Goal: Find specific page/section: Find specific page/section

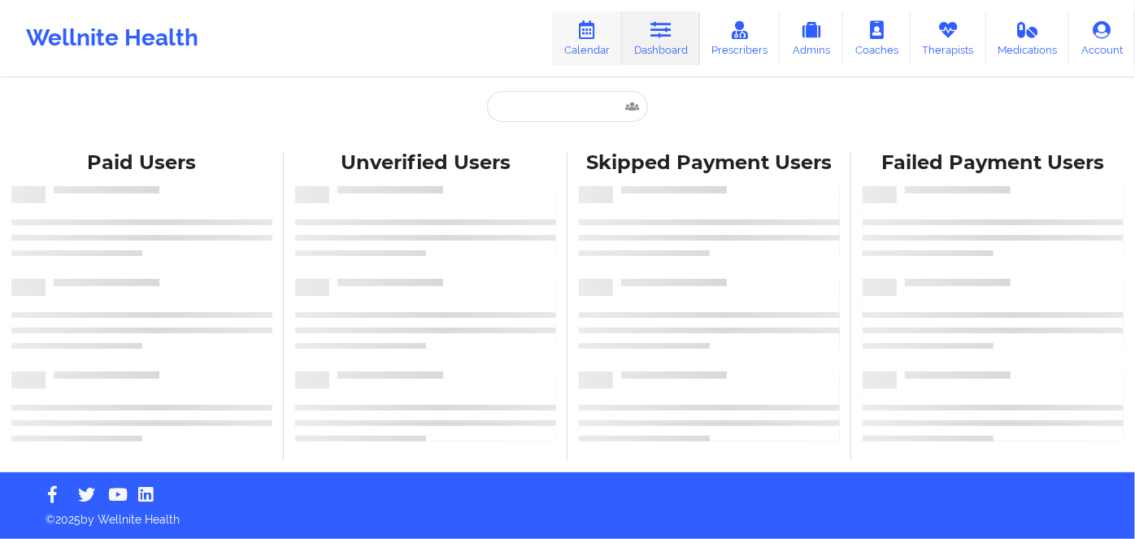
click at [587, 42] on link "Calendar" at bounding box center [587, 38] width 70 height 54
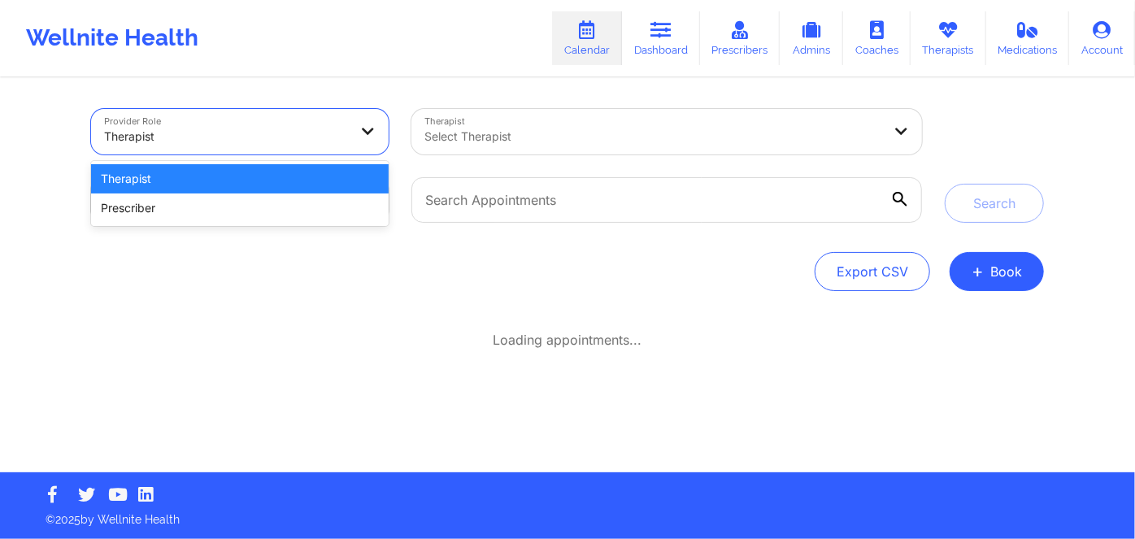
click at [292, 141] on div at bounding box center [226, 137] width 244 height 20
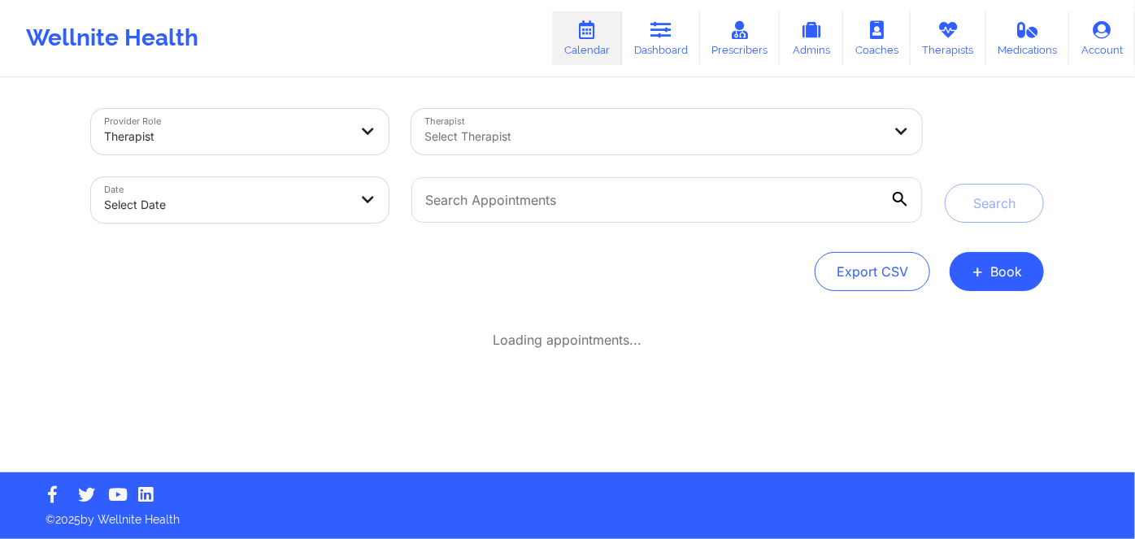
click at [73, 156] on div "Provider Role Therapist Therapist Select Therapist Date Select Date Search Expo…" at bounding box center [567, 236] width 1135 height 472
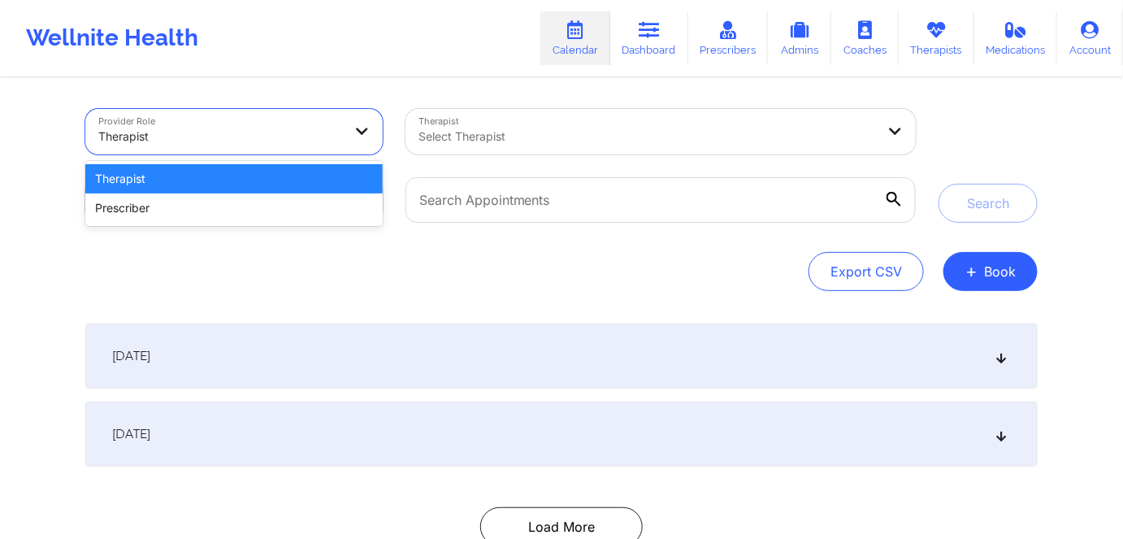
click at [221, 139] on div at bounding box center [220, 137] width 244 height 20
click at [63, 158] on div "Provider Role 2 results available. Use Up and Down to choose options, press Ent…" at bounding box center [561, 293] width 1123 height 587
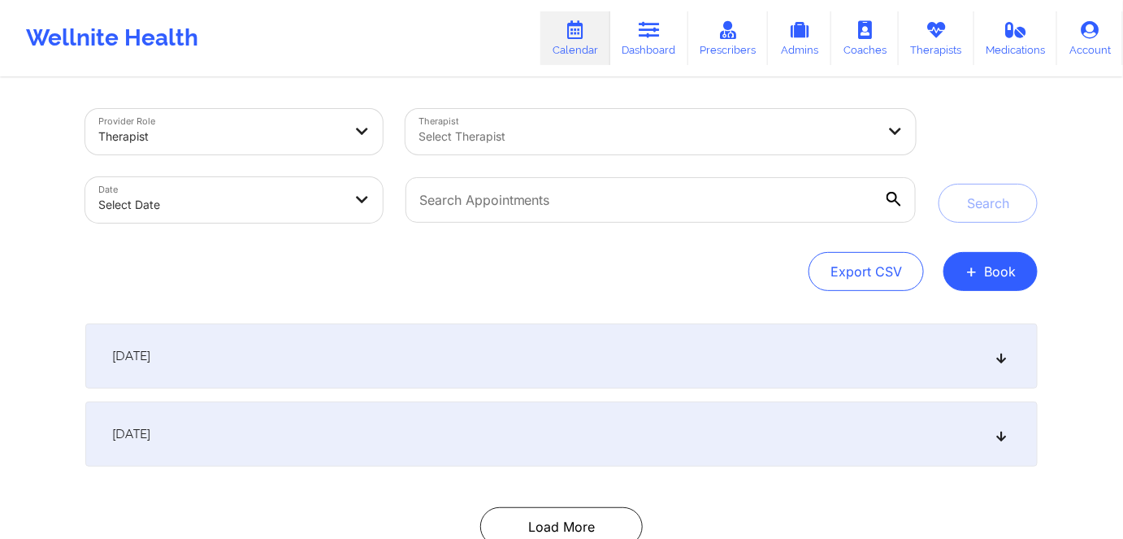
select select "2025-8"
select select "2025-9"
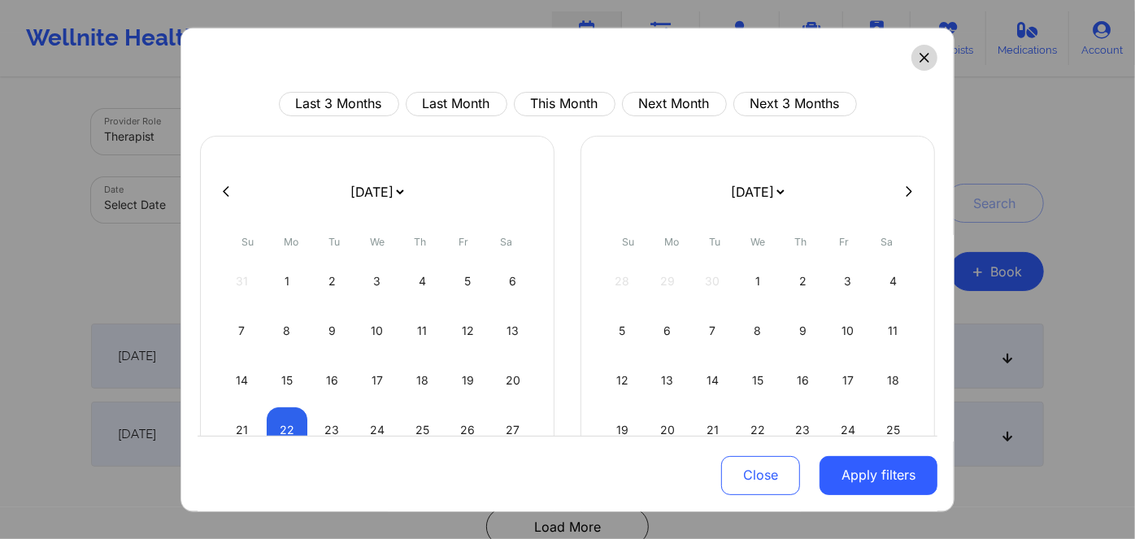
click at [921, 58] on icon at bounding box center [924, 57] width 10 height 10
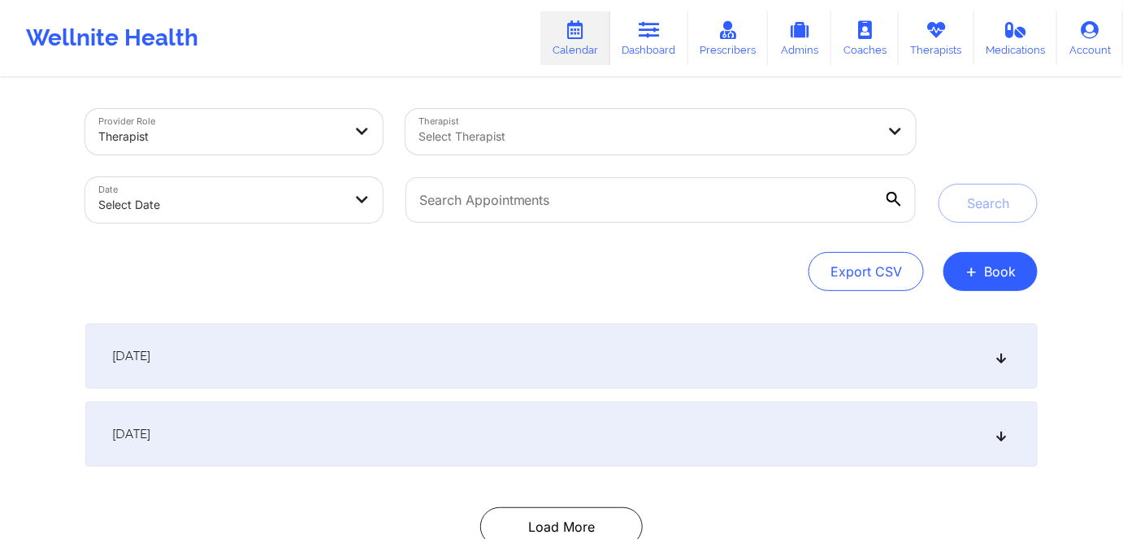
click at [510, 143] on div at bounding box center [648, 137] width 458 height 20
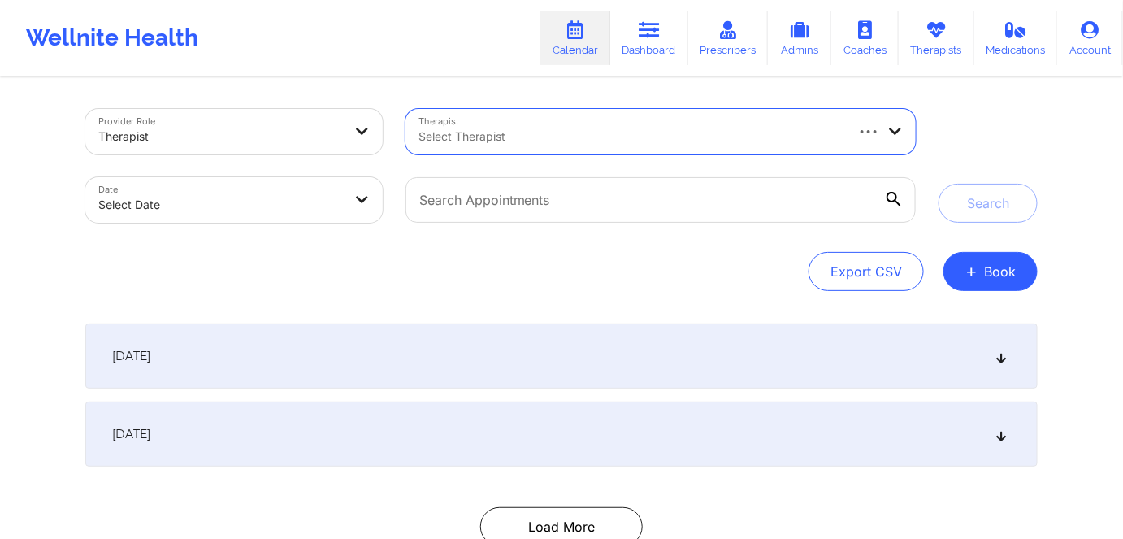
click at [511, 134] on div at bounding box center [631, 137] width 425 height 20
click at [515, 134] on div at bounding box center [631, 137] width 425 height 20
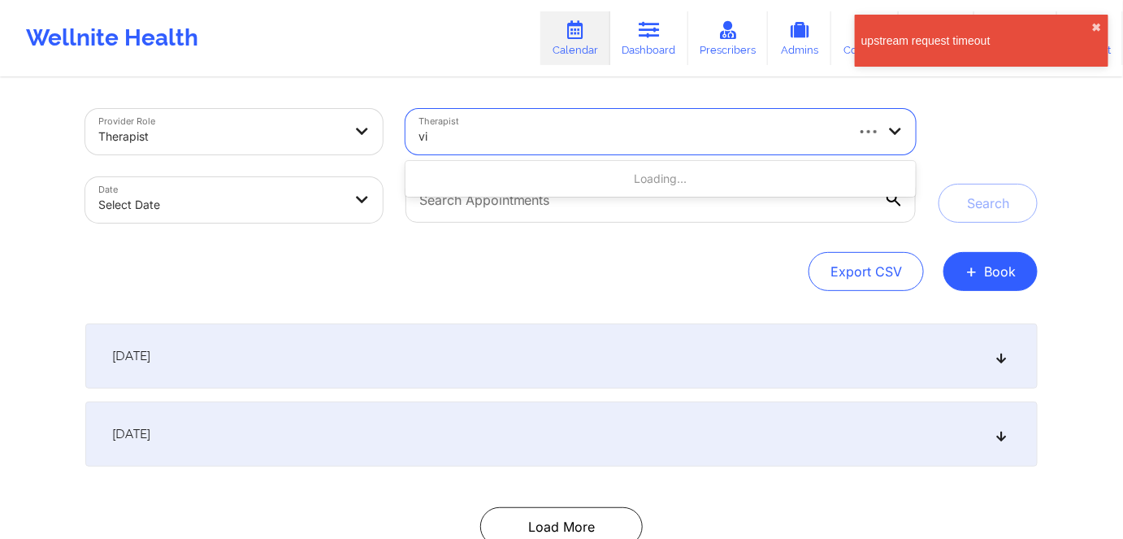
type input "v"
drag, startPoint x: 440, startPoint y: 267, endPoint x: 470, endPoint y: 222, distance: 53.4
click at [440, 267] on div "Export CSV + Book" at bounding box center [561, 271] width 952 height 39
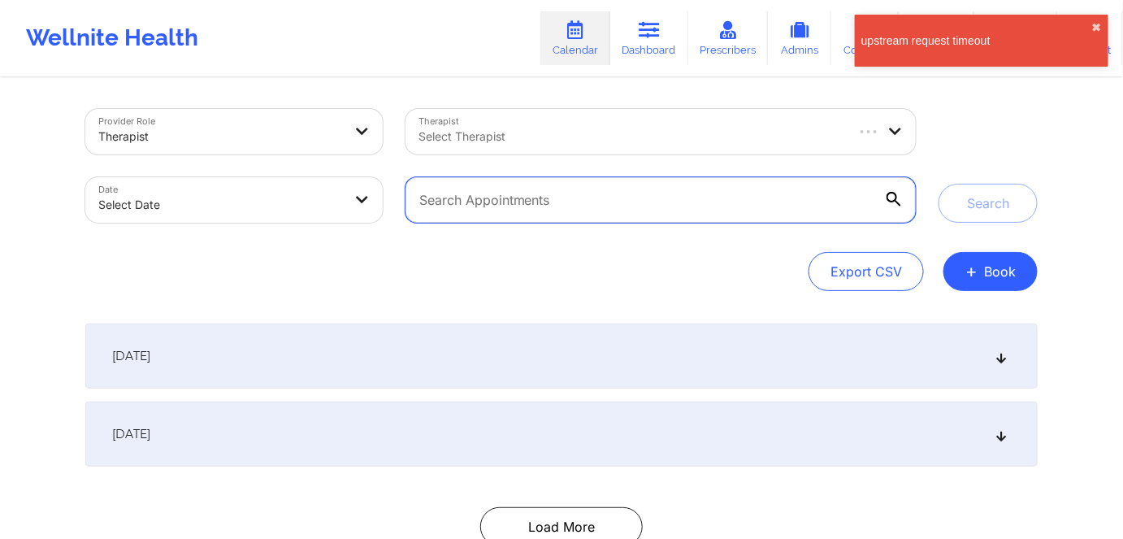
click at [475, 194] on input "text" at bounding box center [661, 200] width 510 height 46
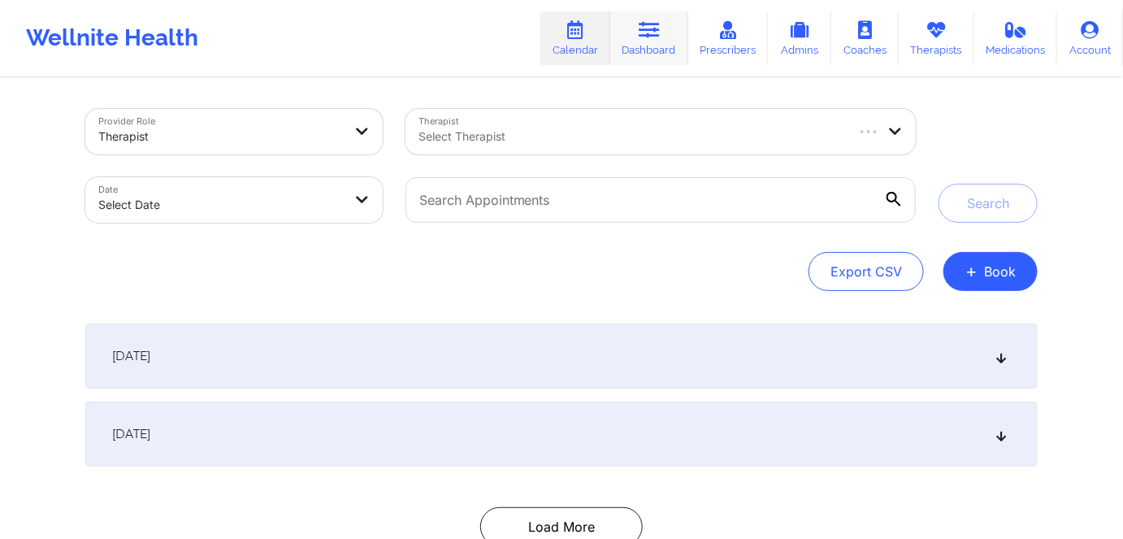
click at [661, 46] on link "Dashboard" at bounding box center [649, 38] width 78 height 54
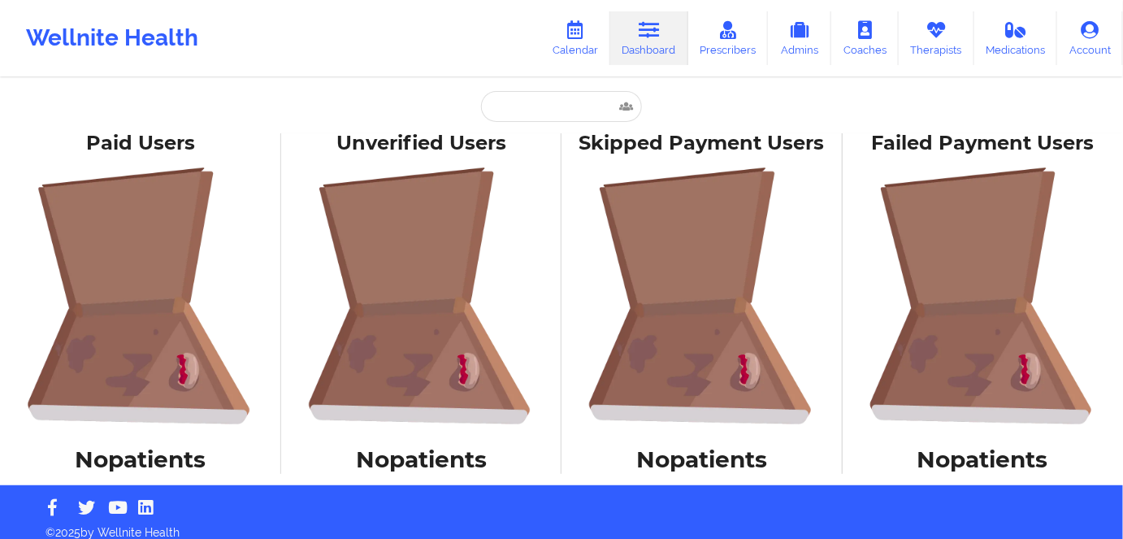
click at [651, 38] on icon at bounding box center [649, 30] width 21 height 18
click at [544, 102] on input "text" at bounding box center [561, 106] width 161 height 31
click at [523, 100] on input "text" at bounding box center [561, 106] width 161 height 31
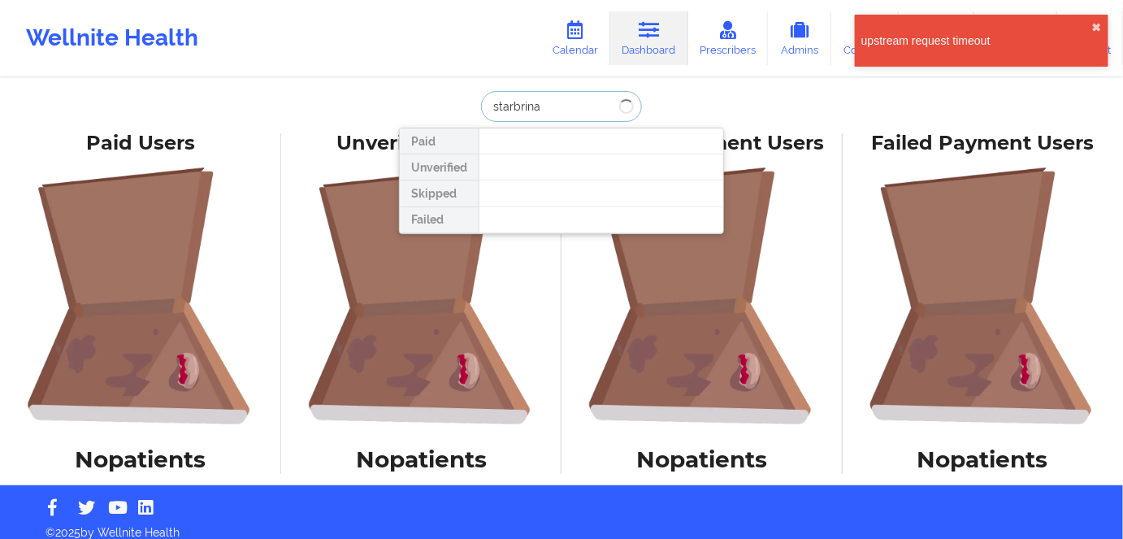
type input "starbrina"
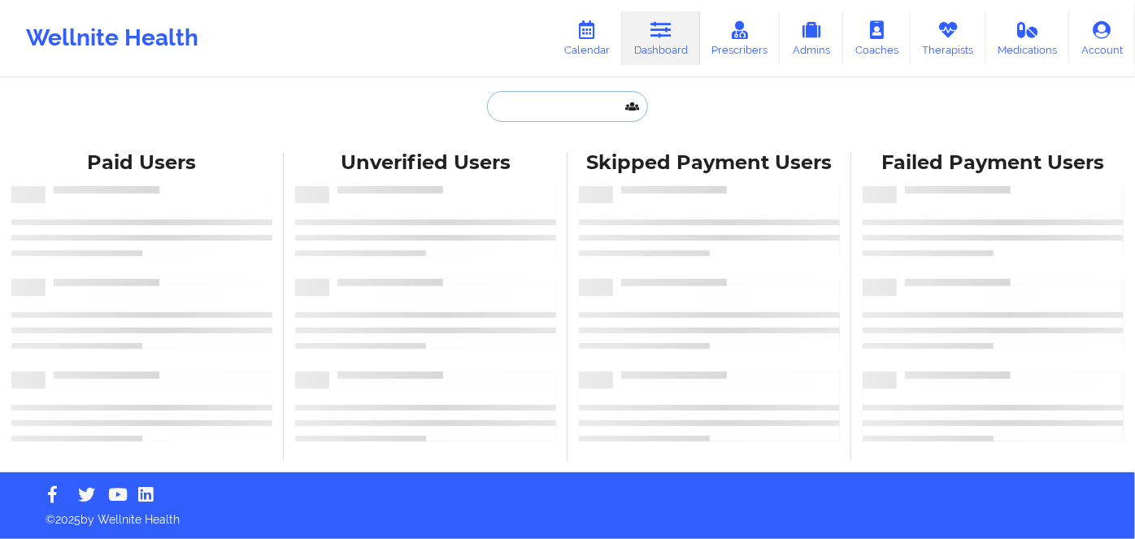
click at [545, 114] on input "text" at bounding box center [567, 106] width 161 height 31
paste input "Starbrina Sullivan"
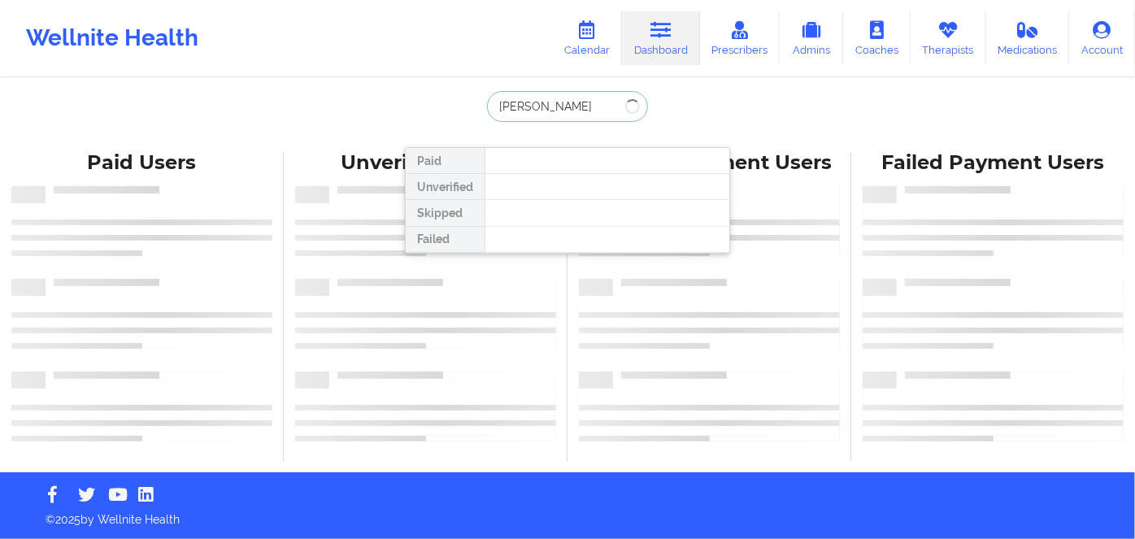
type input "Starbrina Sullivan"
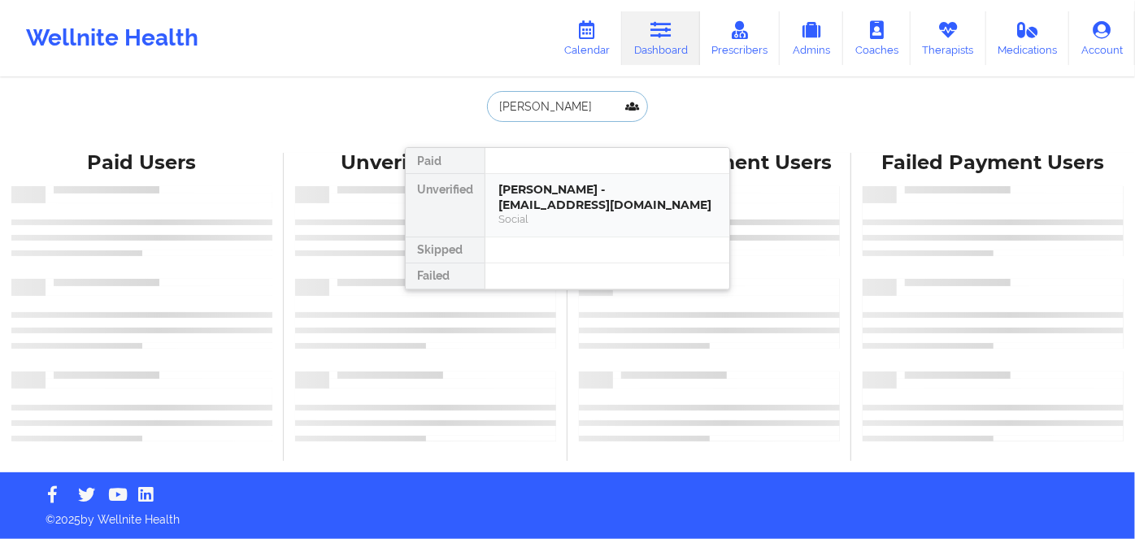
click at [623, 206] on div "Starbrina Sullivan - starbrinasullivan@gmail.com" at bounding box center [607, 197] width 218 height 30
